Goal: Task Accomplishment & Management: Manage account settings

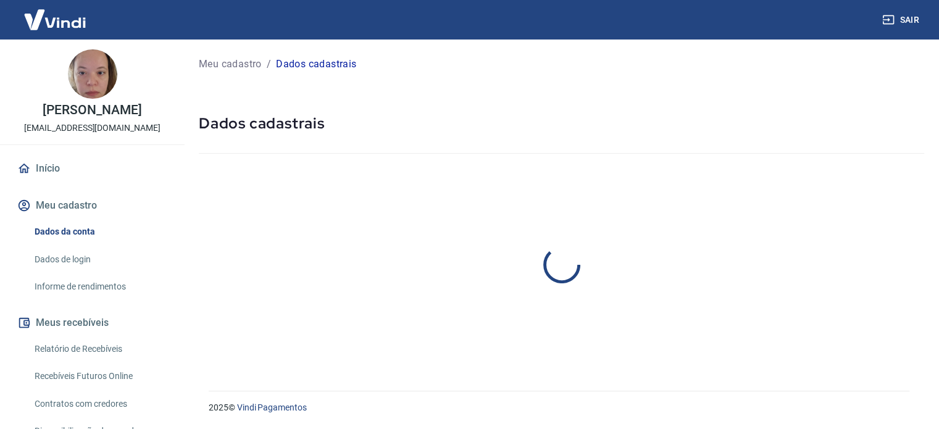
select select "SP"
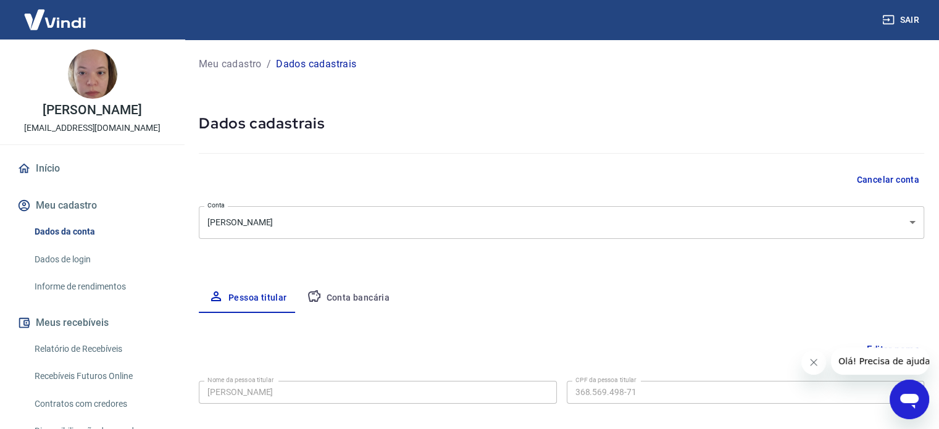
click at [604, 140] on div at bounding box center [561, 150] width 725 height 35
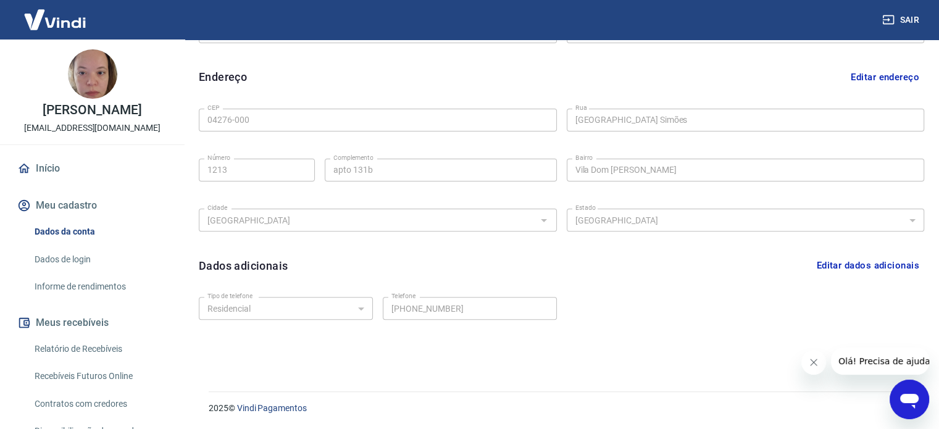
scroll to position [336, 0]
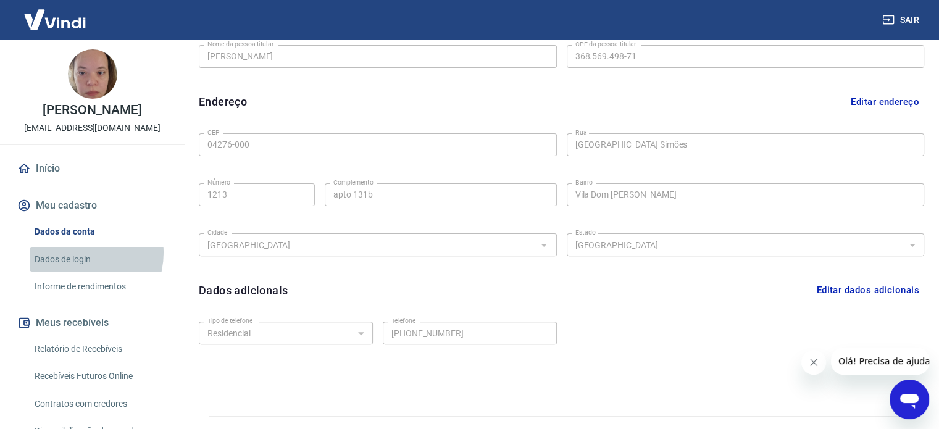
click at [78, 252] on link "Dados de login" at bounding box center [100, 259] width 140 height 25
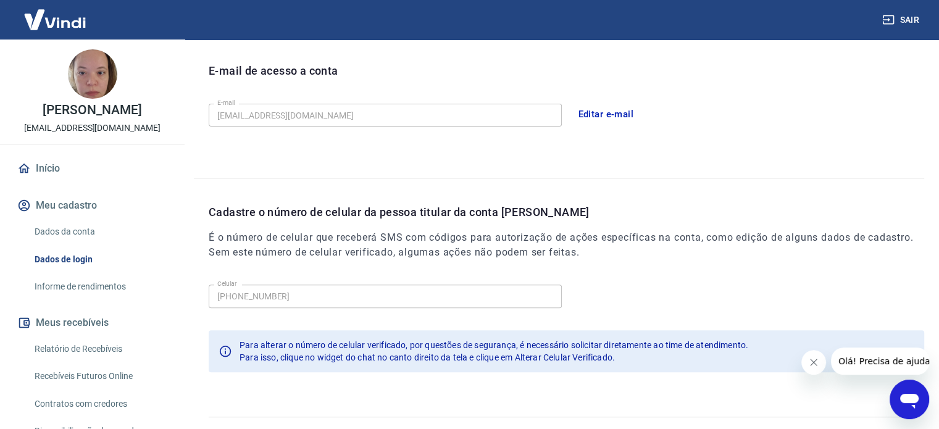
scroll to position [336, 0]
click at [610, 110] on button "Editar e-mail" at bounding box center [606, 114] width 69 height 26
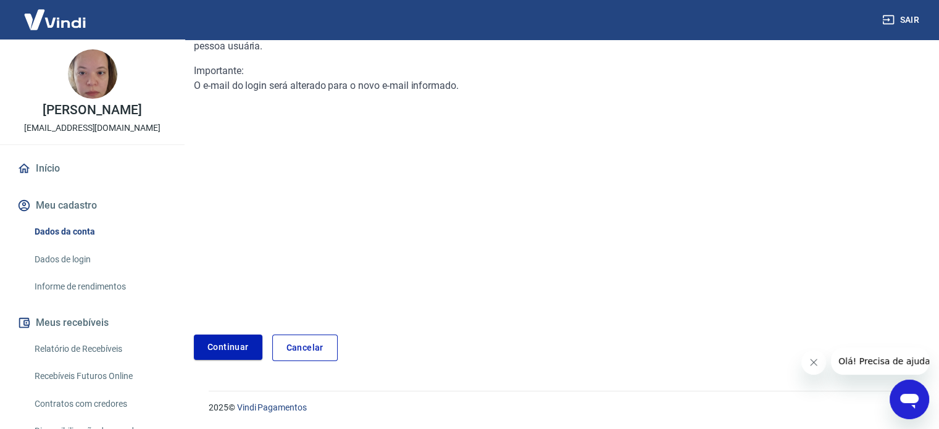
scroll to position [126, 0]
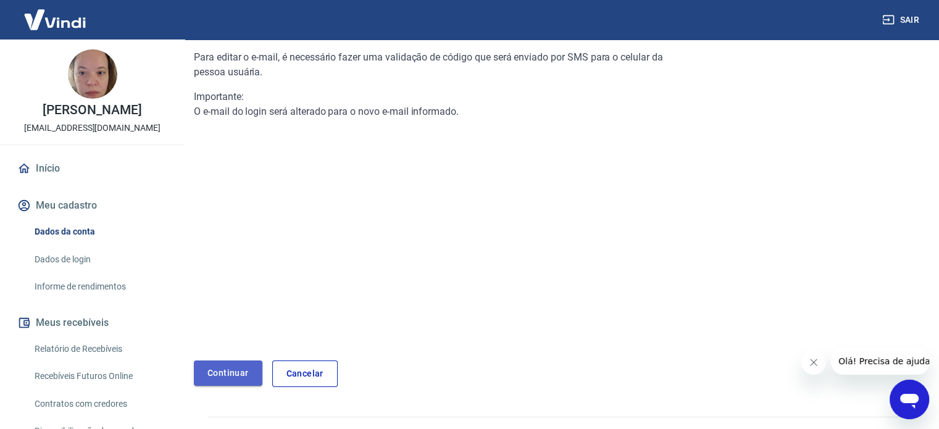
click at [205, 380] on link "Continuar" at bounding box center [228, 372] width 69 height 25
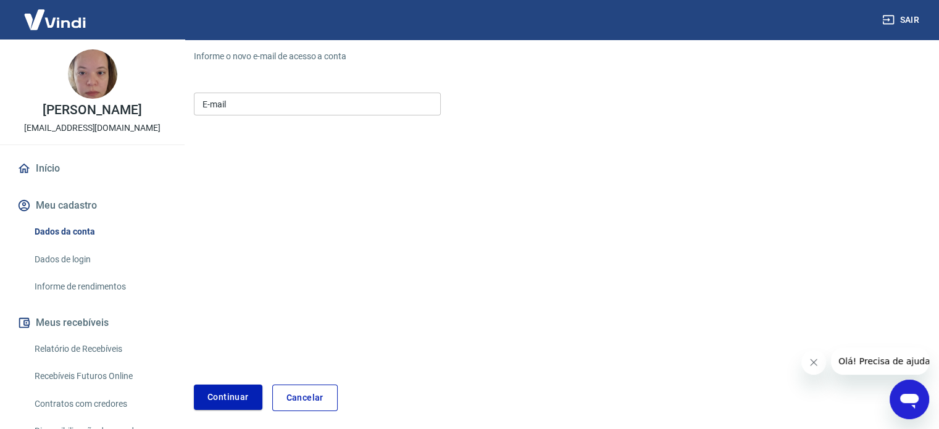
scroll to position [151, 0]
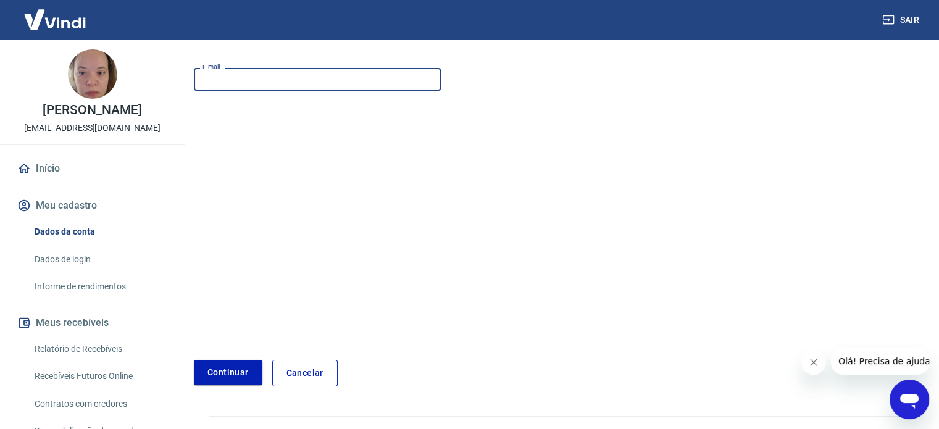
click at [244, 86] on input "E-mail" at bounding box center [317, 79] width 247 height 23
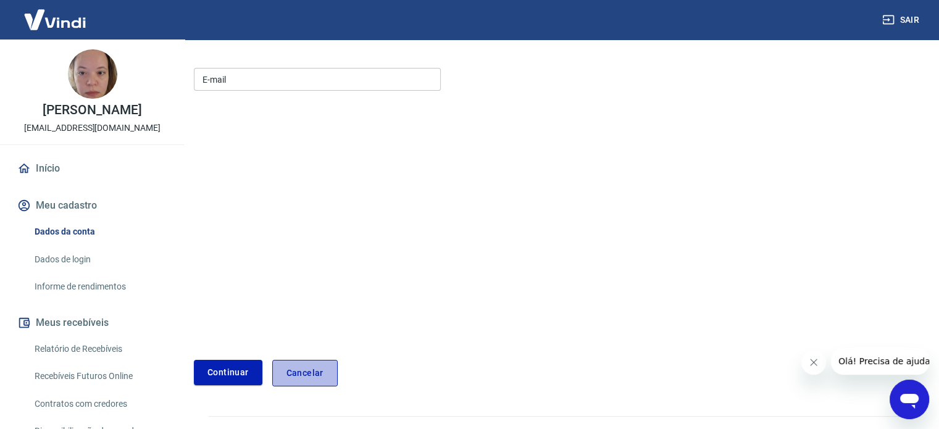
click at [307, 365] on link "Cancelar" at bounding box center [304, 373] width 65 height 27
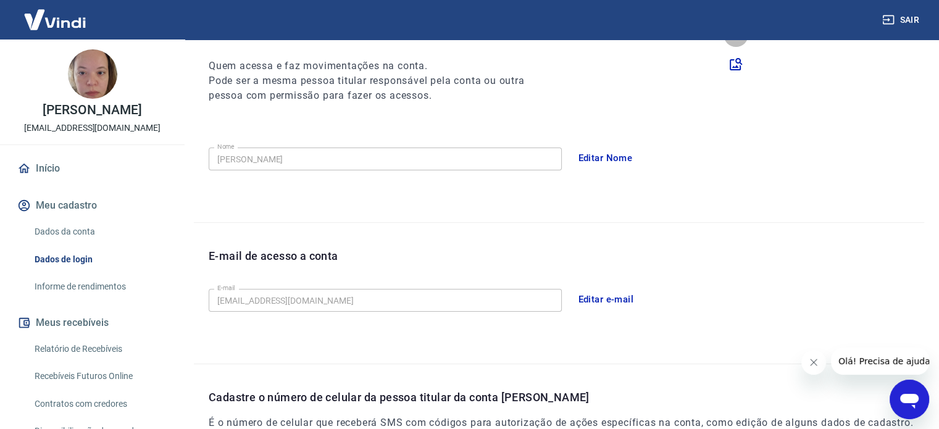
scroll to position [336, 0]
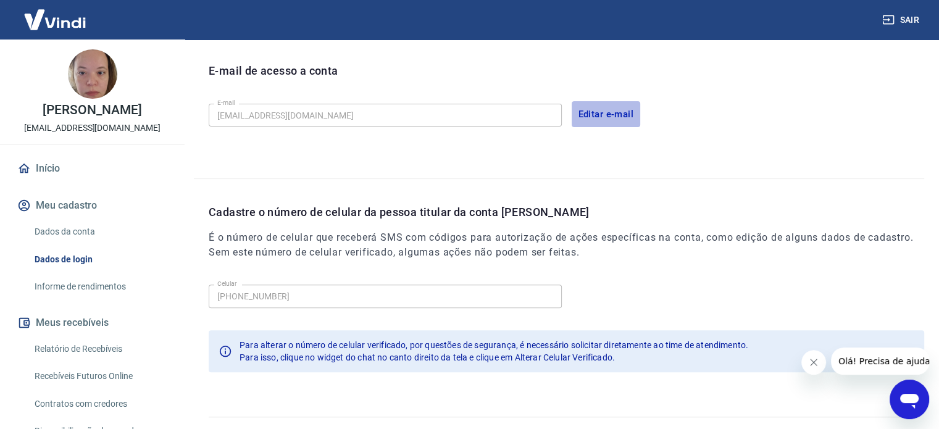
click at [581, 110] on button "Editar e-mail" at bounding box center [606, 114] width 69 height 26
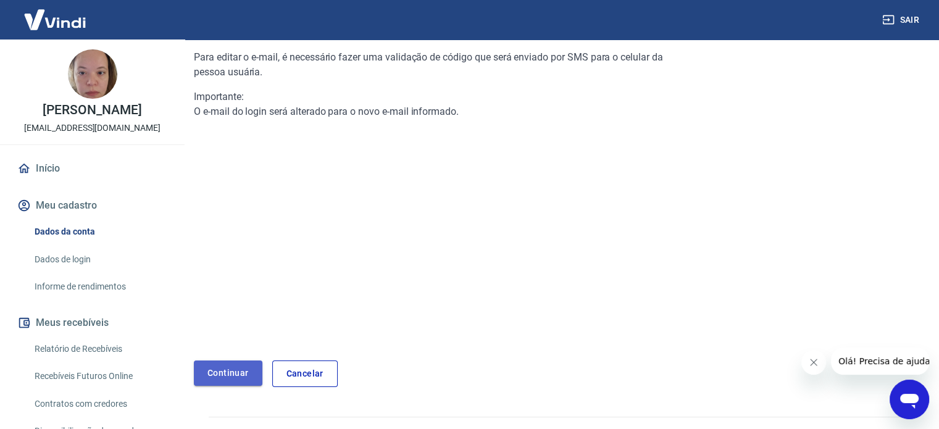
click at [214, 375] on link "Continuar" at bounding box center [228, 372] width 69 height 25
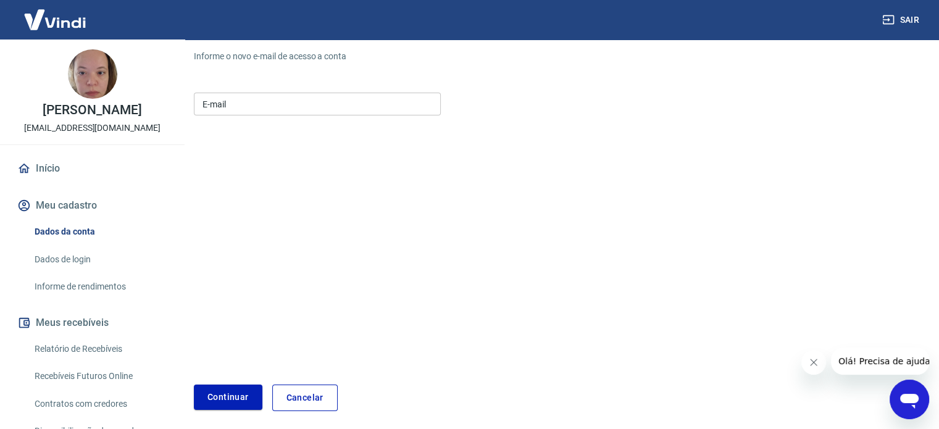
scroll to position [151, 0]
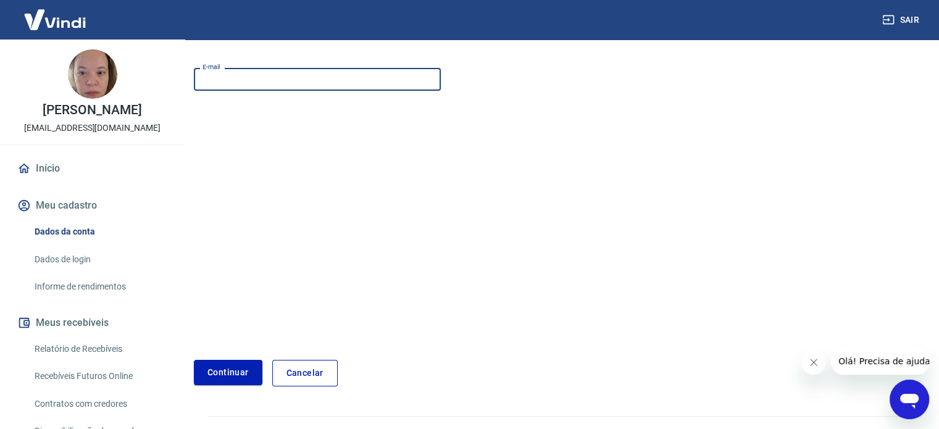
click at [236, 77] on input "E-mail" at bounding box center [317, 79] width 247 height 23
type input "[EMAIL_ADDRESS][DOMAIN_NAME]"
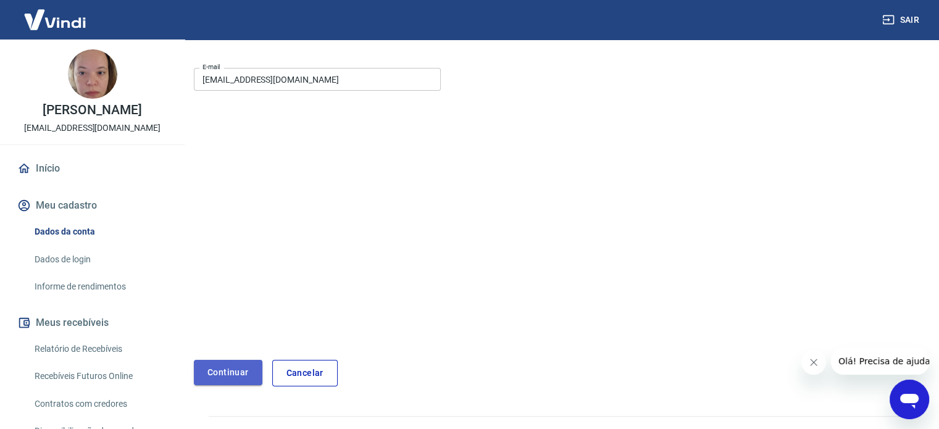
click at [236, 372] on button "Continuar" at bounding box center [228, 372] width 69 height 25
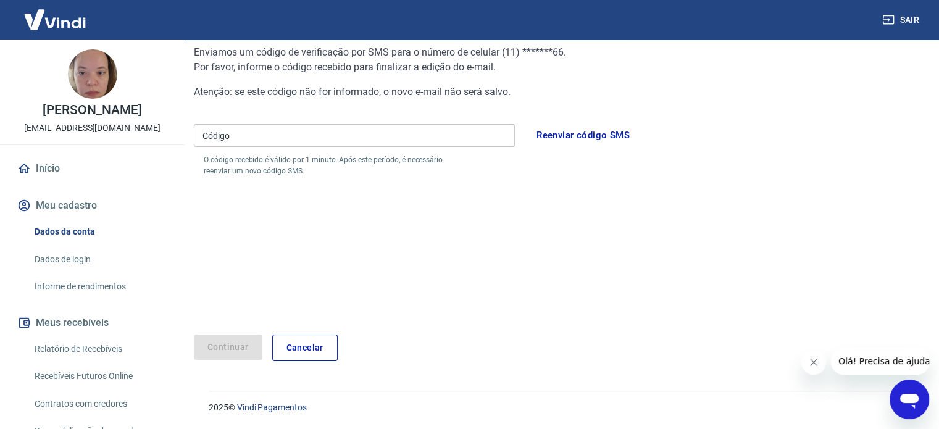
scroll to position [105, 0]
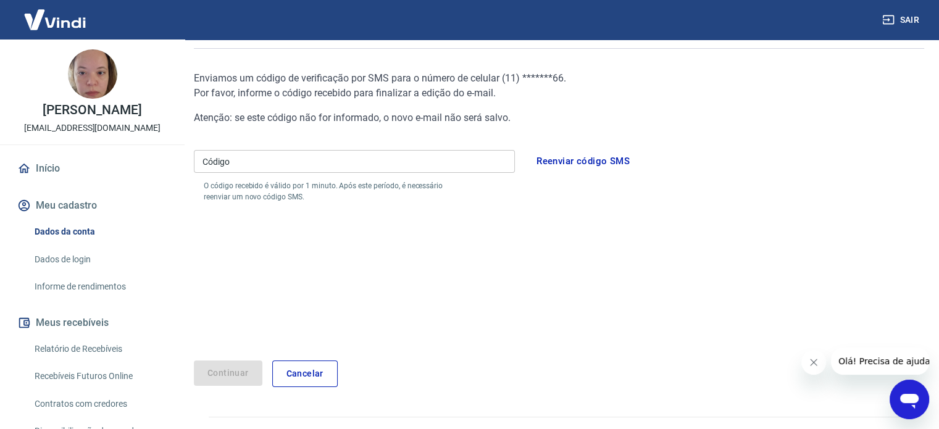
click at [241, 162] on input "Código" at bounding box center [354, 161] width 321 height 23
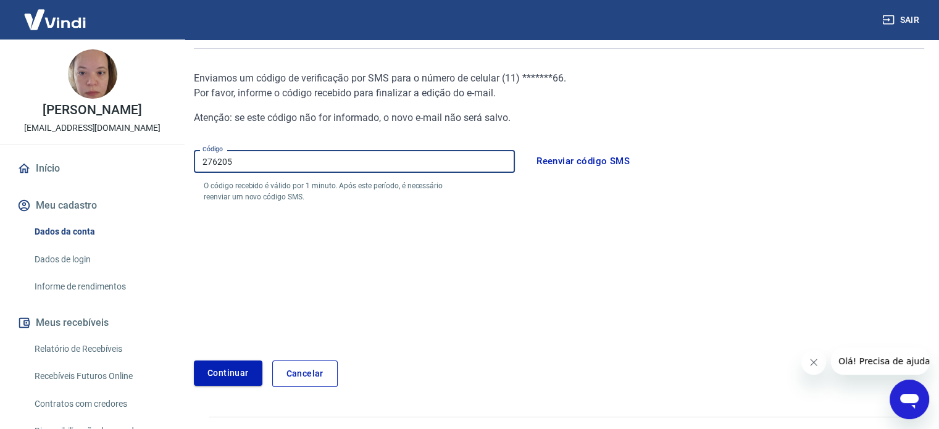
type input "276205"
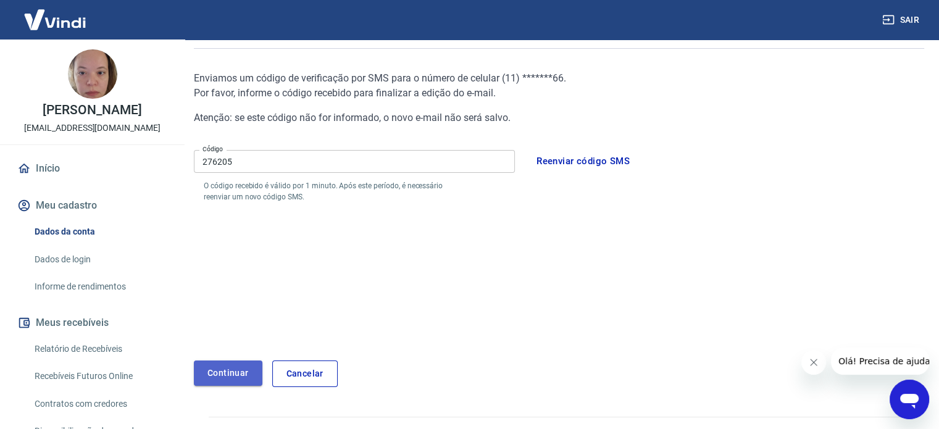
click at [239, 375] on button "Continuar" at bounding box center [228, 372] width 69 height 25
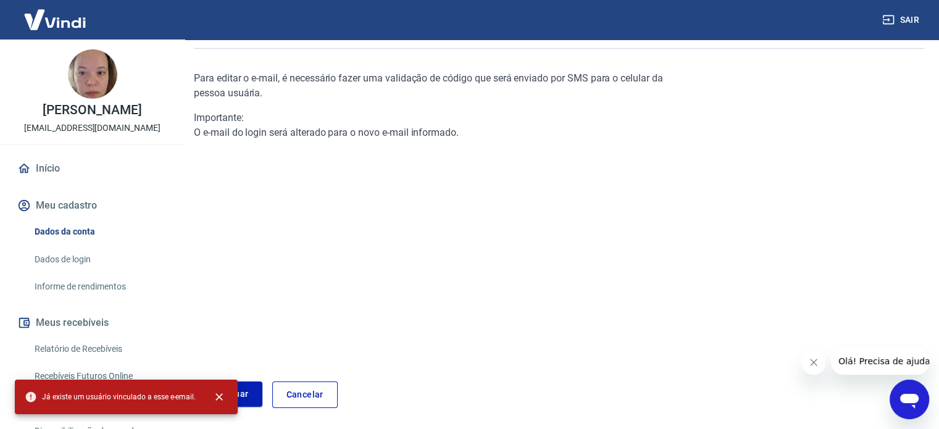
scroll to position [126, 0]
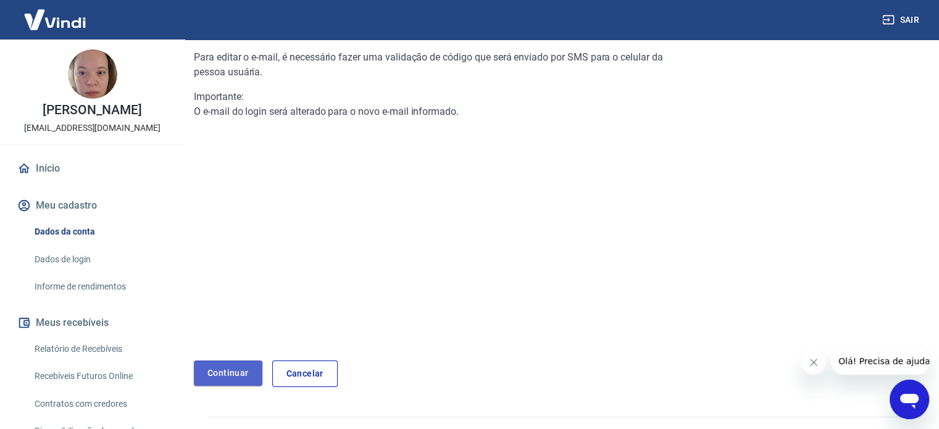
click at [239, 375] on link "Continuar" at bounding box center [228, 372] width 69 height 25
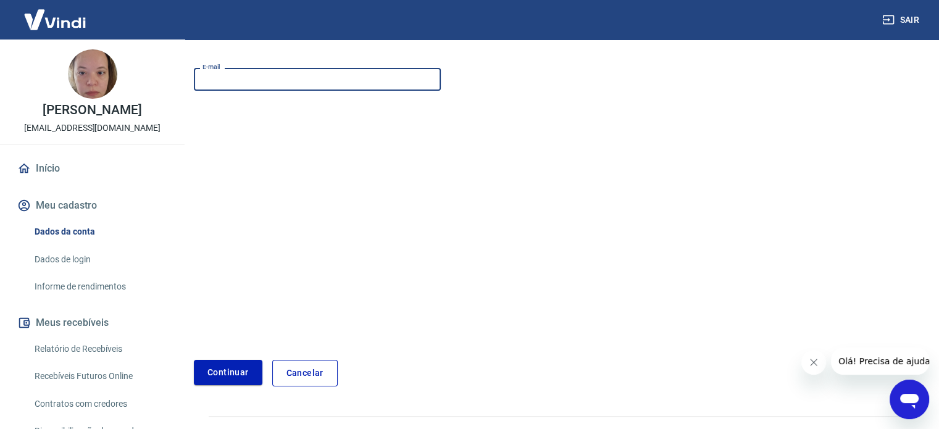
click at [236, 87] on input "E-mail" at bounding box center [317, 79] width 247 height 23
type input "[EMAIL_ADDRESS][DOMAIN_NAME]"
click at [223, 390] on div "Meu cadastro / Dados de login / Editar e-mail Editar e-mail de acesso a conta I…" at bounding box center [559, 145] width 760 height 512
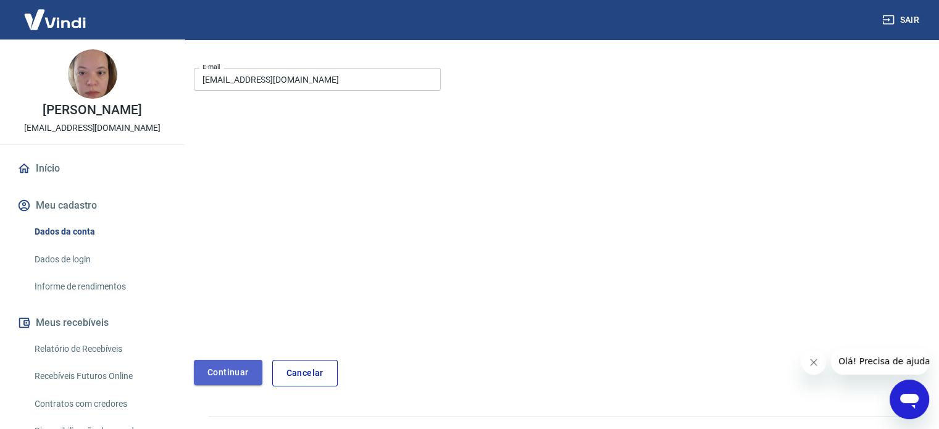
click at [230, 378] on button "Continuar" at bounding box center [228, 372] width 69 height 25
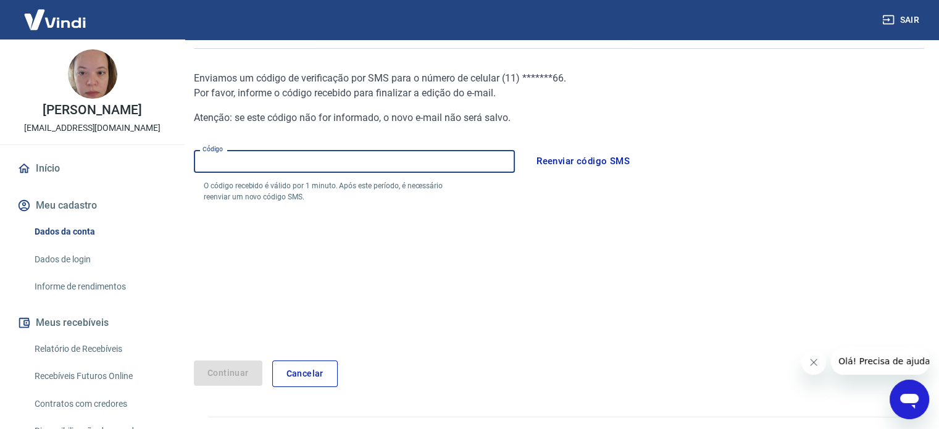
click at [269, 165] on input "Código" at bounding box center [354, 161] width 321 height 23
type input "813324"
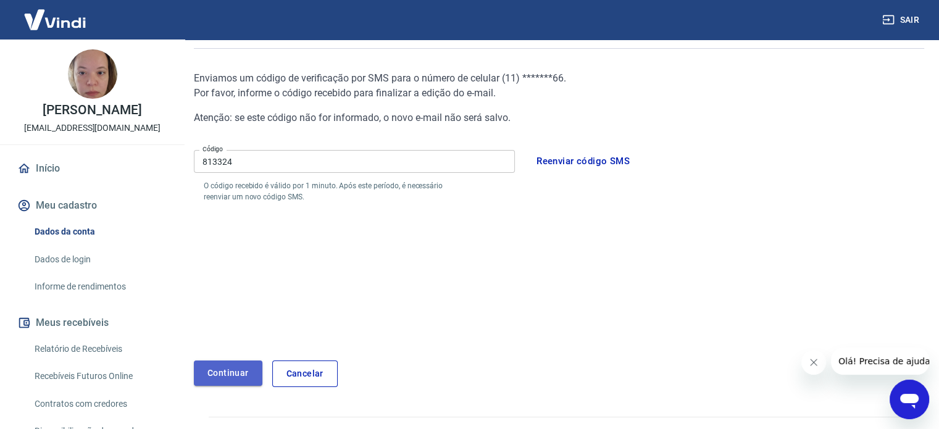
click at [240, 367] on button "Continuar" at bounding box center [228, 372] width 69 height 25
